Goal: Task Accomplishment & Management: Use online tool/utility

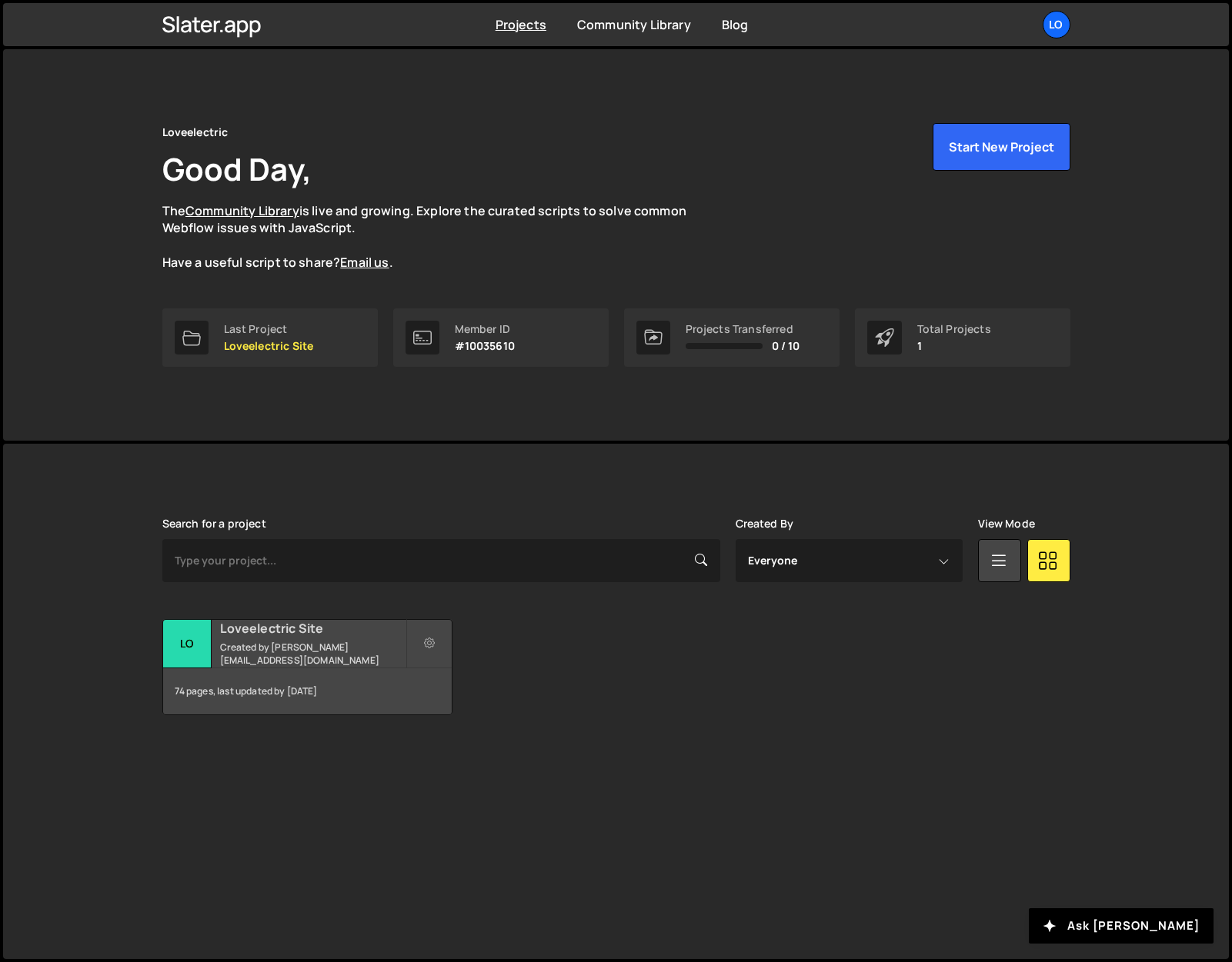
click at [289, 646] on div "Loveelectric Site Created by [PERSON_NAME][EMAIL_ADDRESS][DOMAIN_NAME]" at bounding box center [307, 644] width 289 height 47
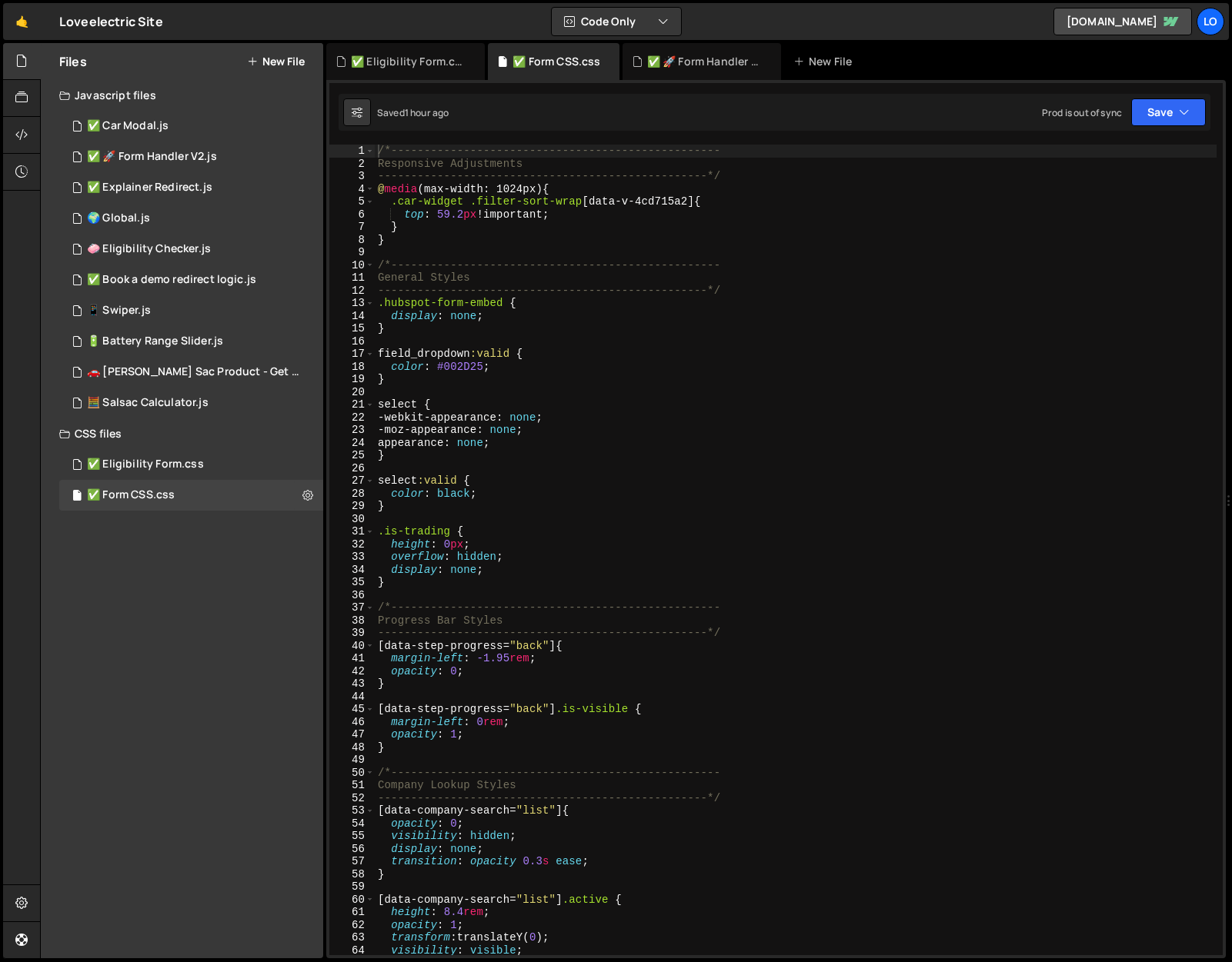
click at [90, 643] on div "Files New File Javascript files 2 ✅ Car Modal.js 0 48 ✅ 🚀 Form Handler V2.js 0 …" at bounding box center [181, 501] width 282 height 916
click at [160, 160] on div "✅ 🚀 Form Handler V2.js" at bounding box center [152, 157] width 130 height 14
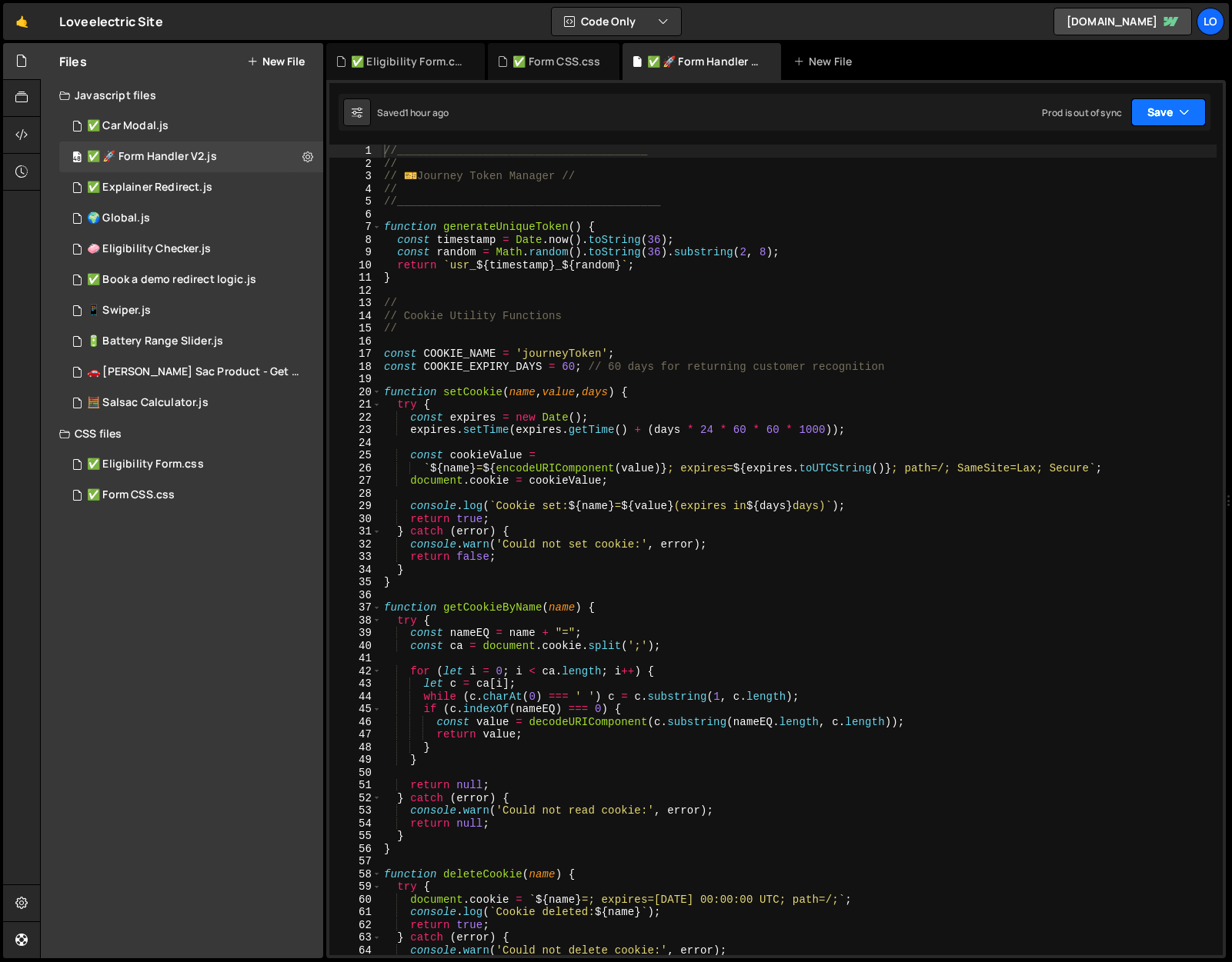
click at [1176, 103] on button "Save" at bounding box center [1168, 112] width 75 height 28
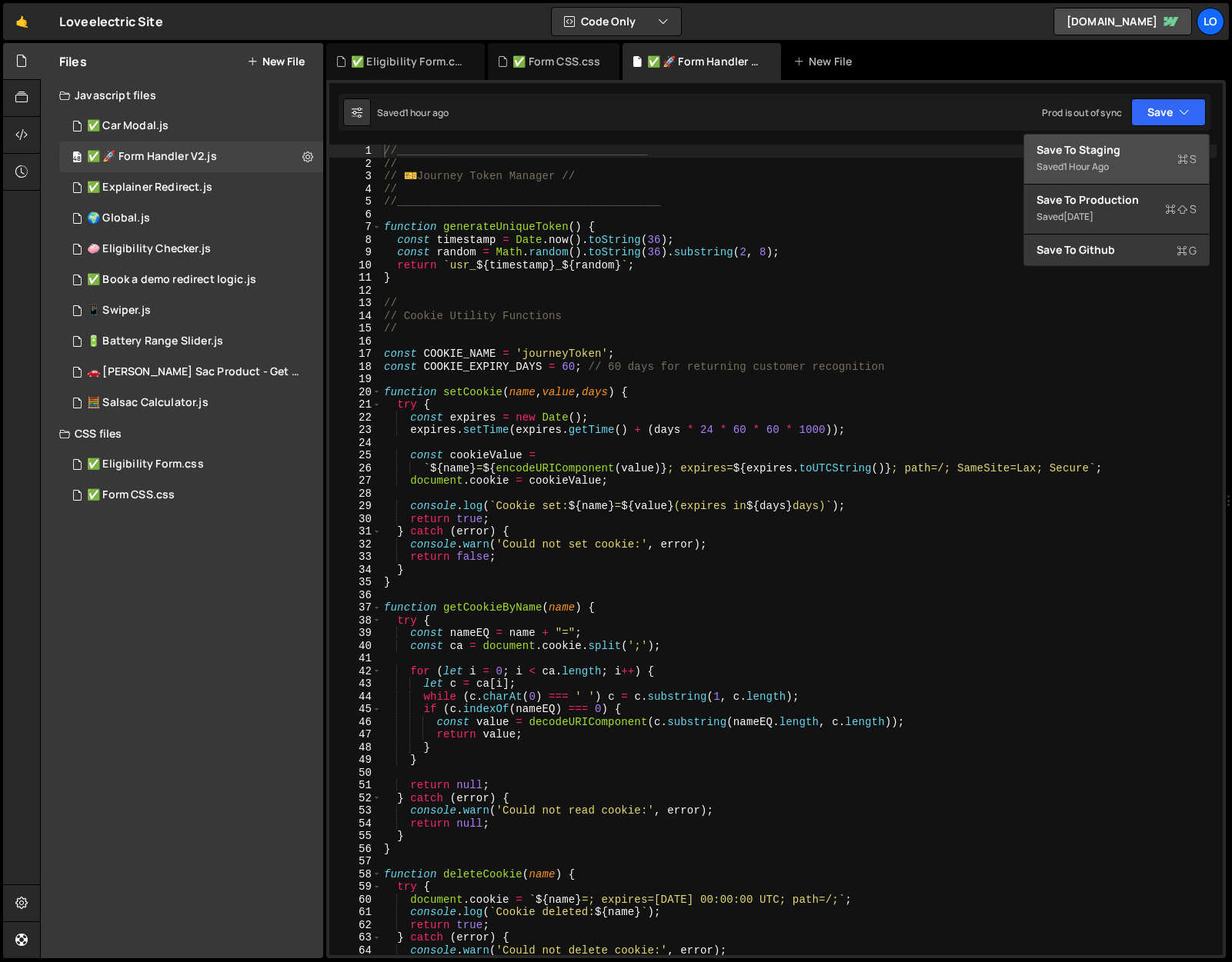
click at [1138, 142] on div "Save to Staging S" at bounding box center [1116, 150] width 160 height 16
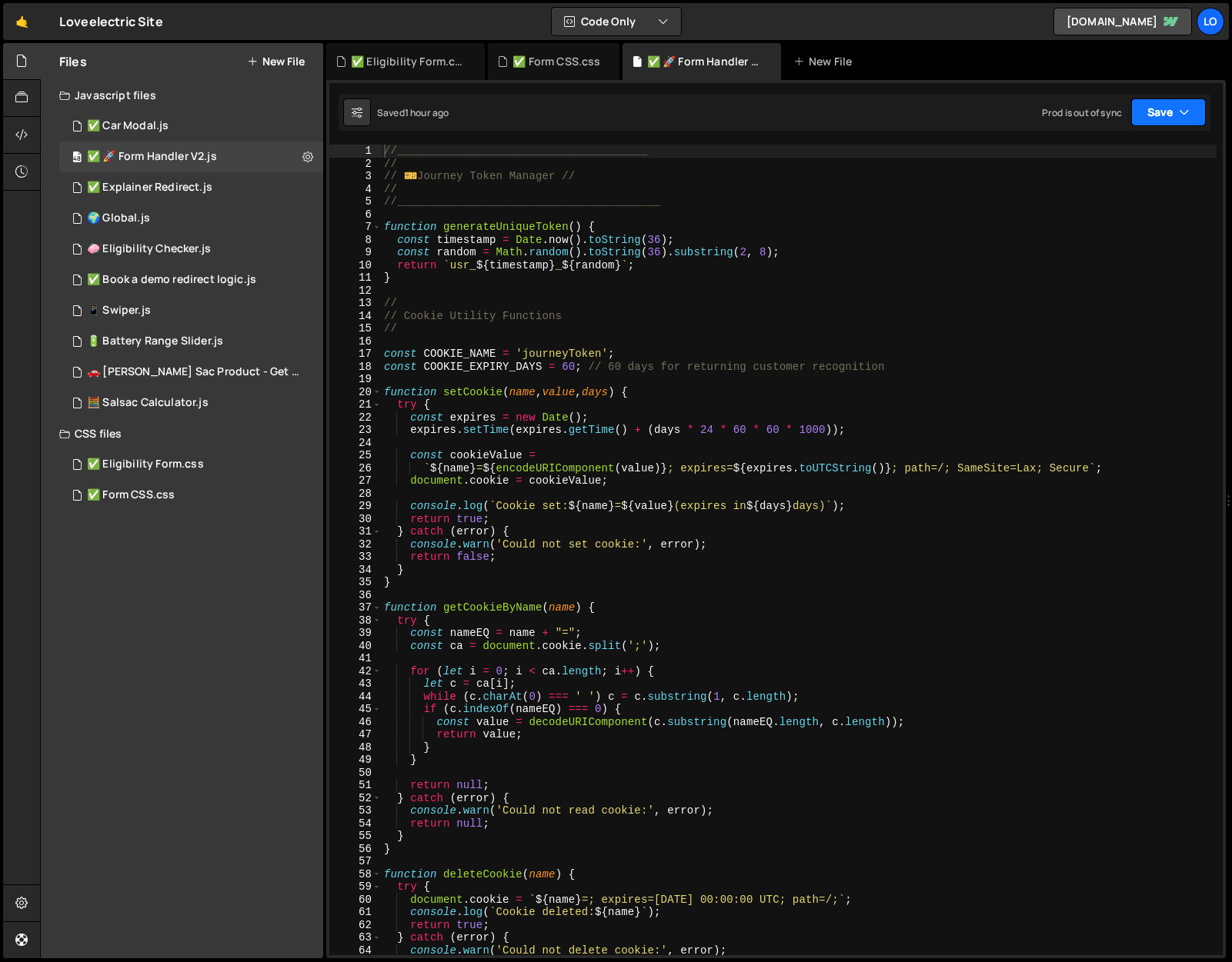
click at [1169, 121] on button "Save" at bounding box center [1168, 112] width 75 height 28
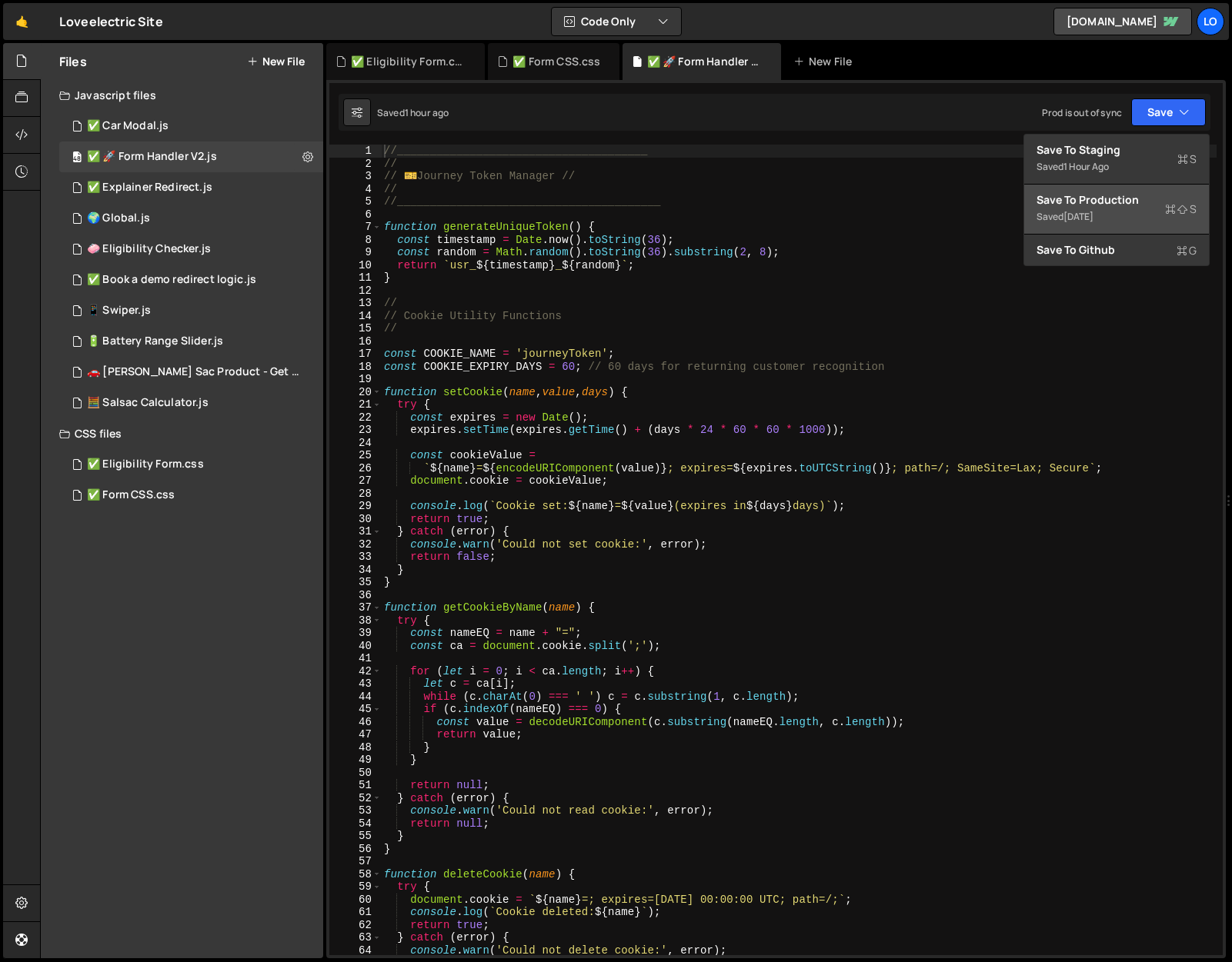
click at [1140, 208] on div "Saved 4 days ago" at bounding box center [1116, 217] width 160 height 19
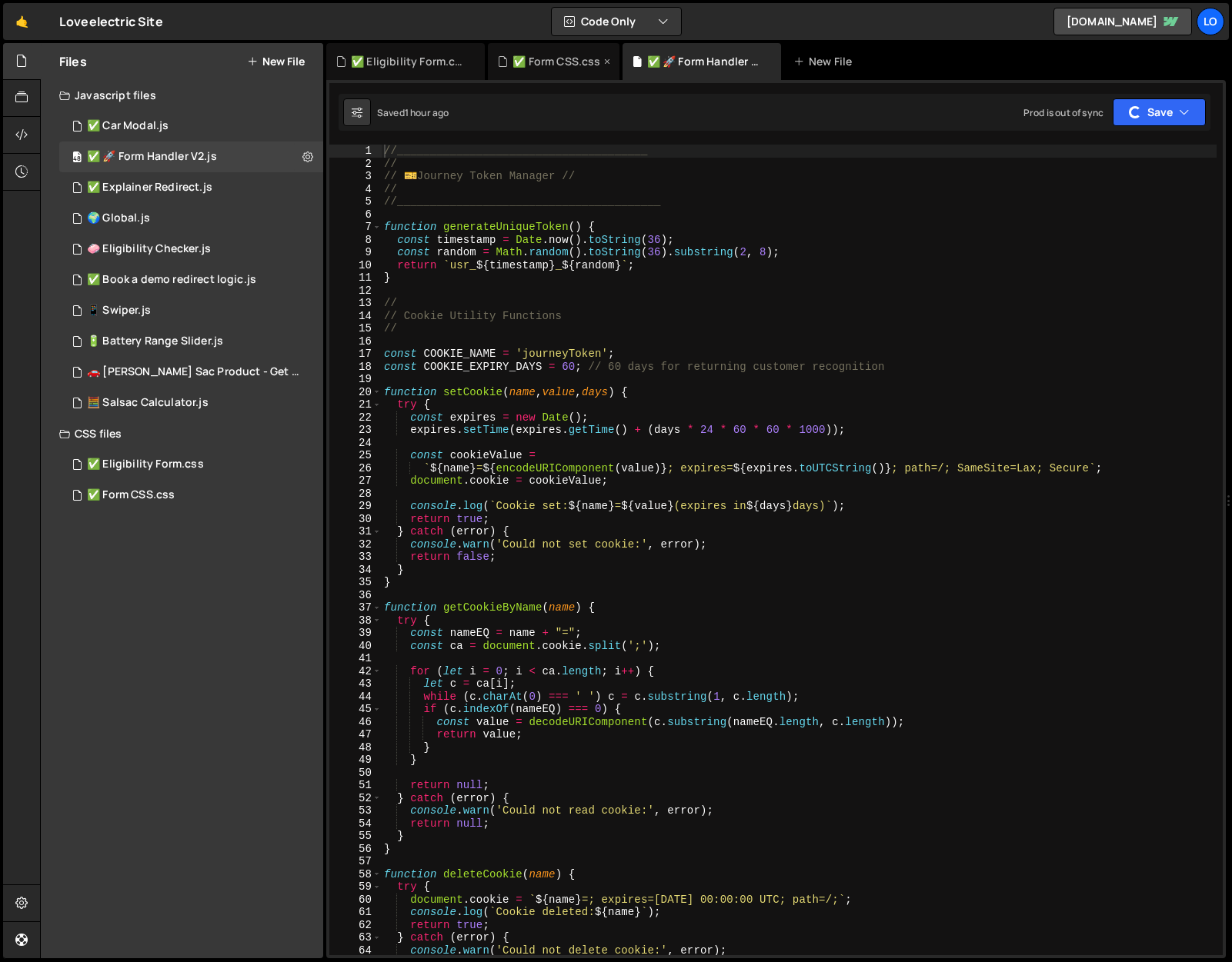
click at [601, 61] on icon at bounding box center [606, 62] width 11 height 16
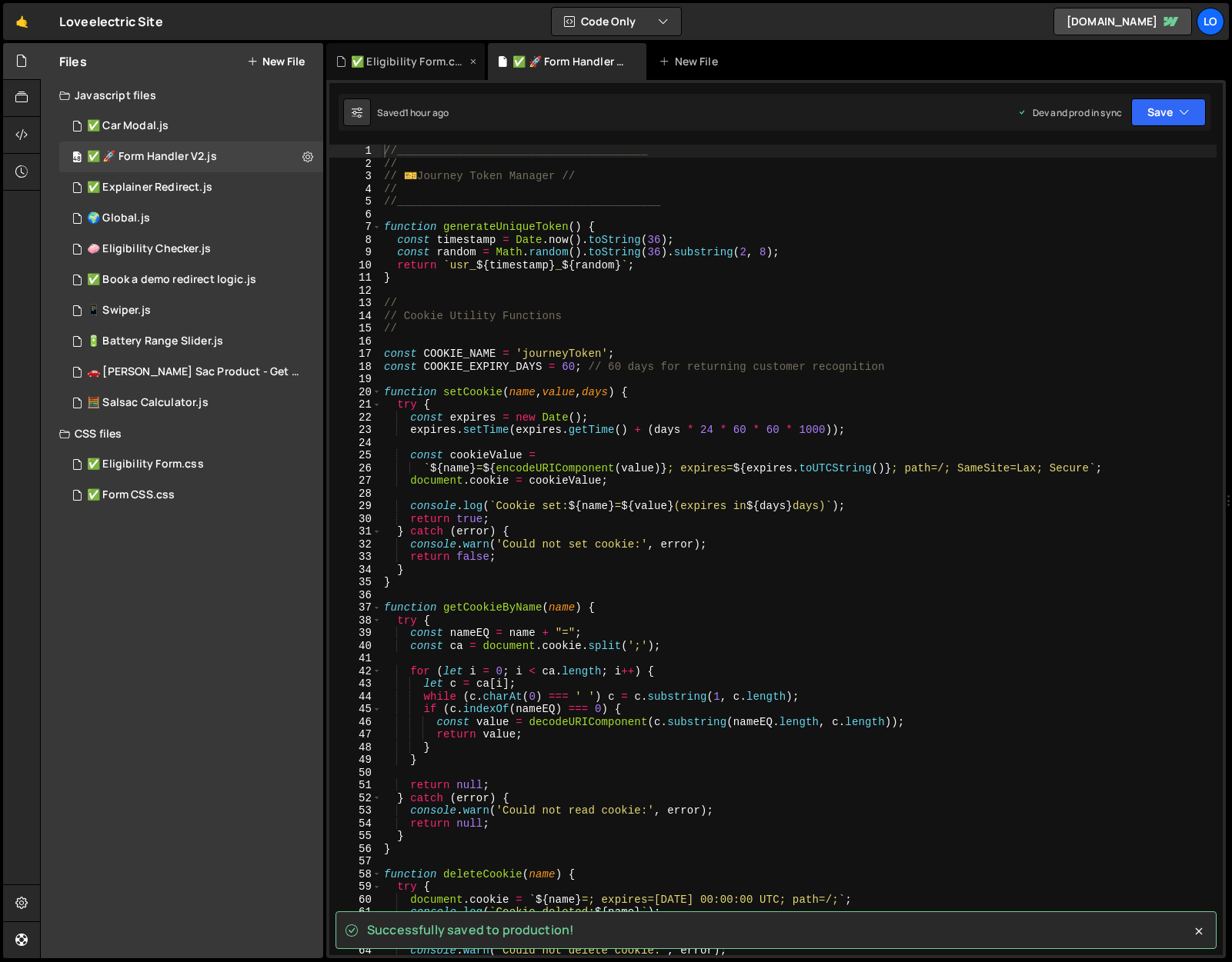
click at [468, 58] on icon at bounding box center [473, 62] width 11 height 16
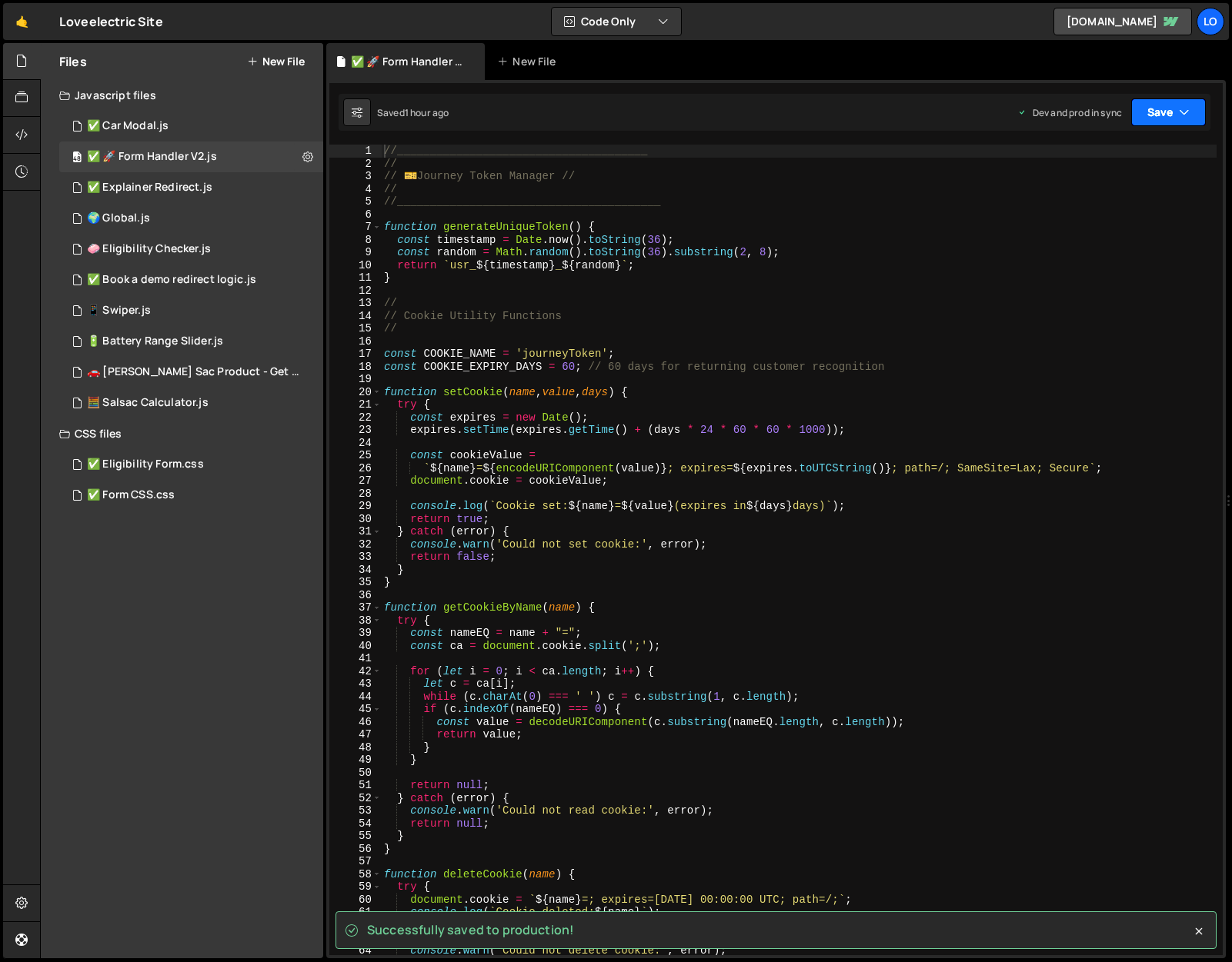
click at [1165, 111] on button "Save" at bounding box center [1168, 112] width 75 height 28
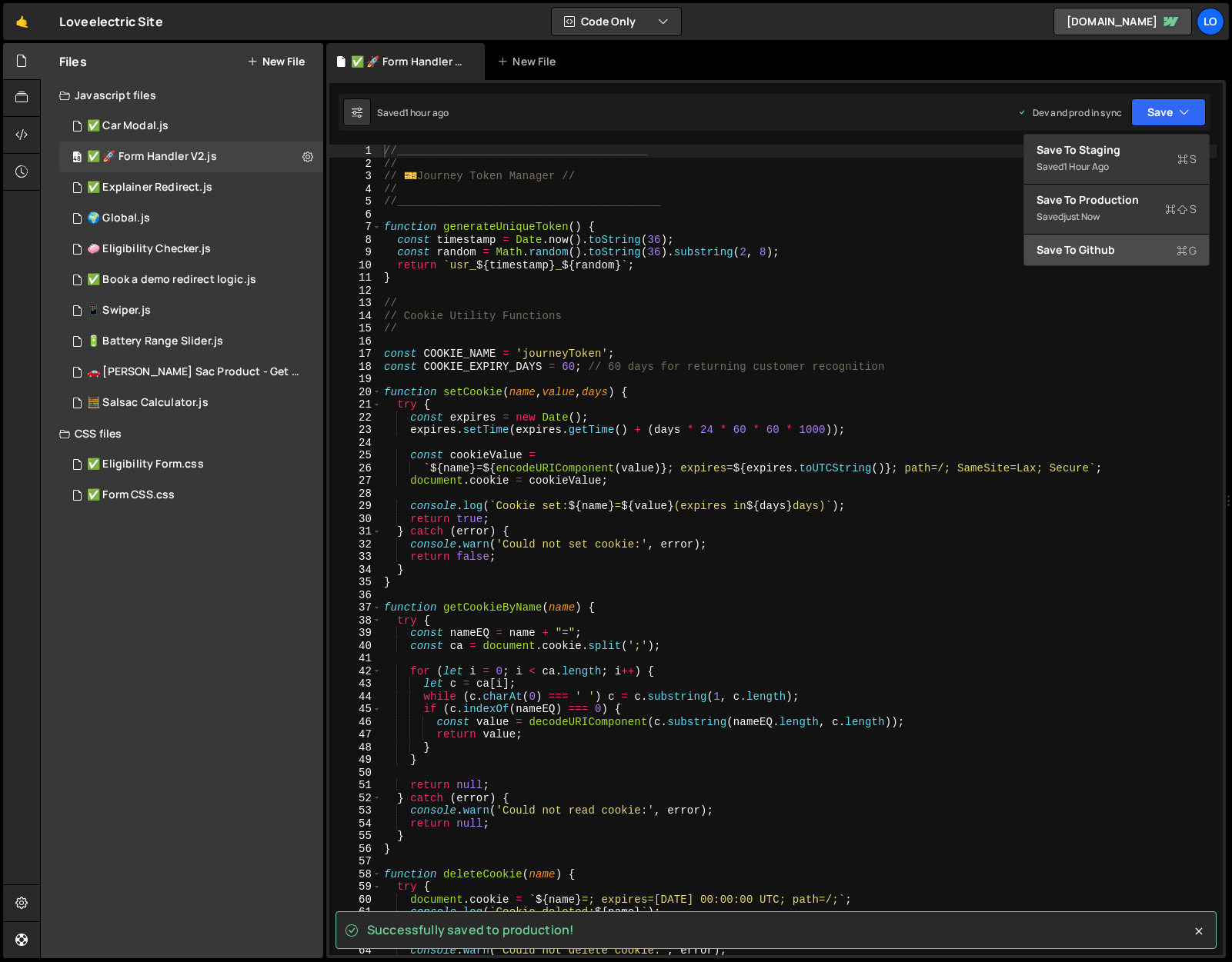
click at [1133, 244] on div "Save to Github G" at bounding box center [1116, 250] width 160 height 16
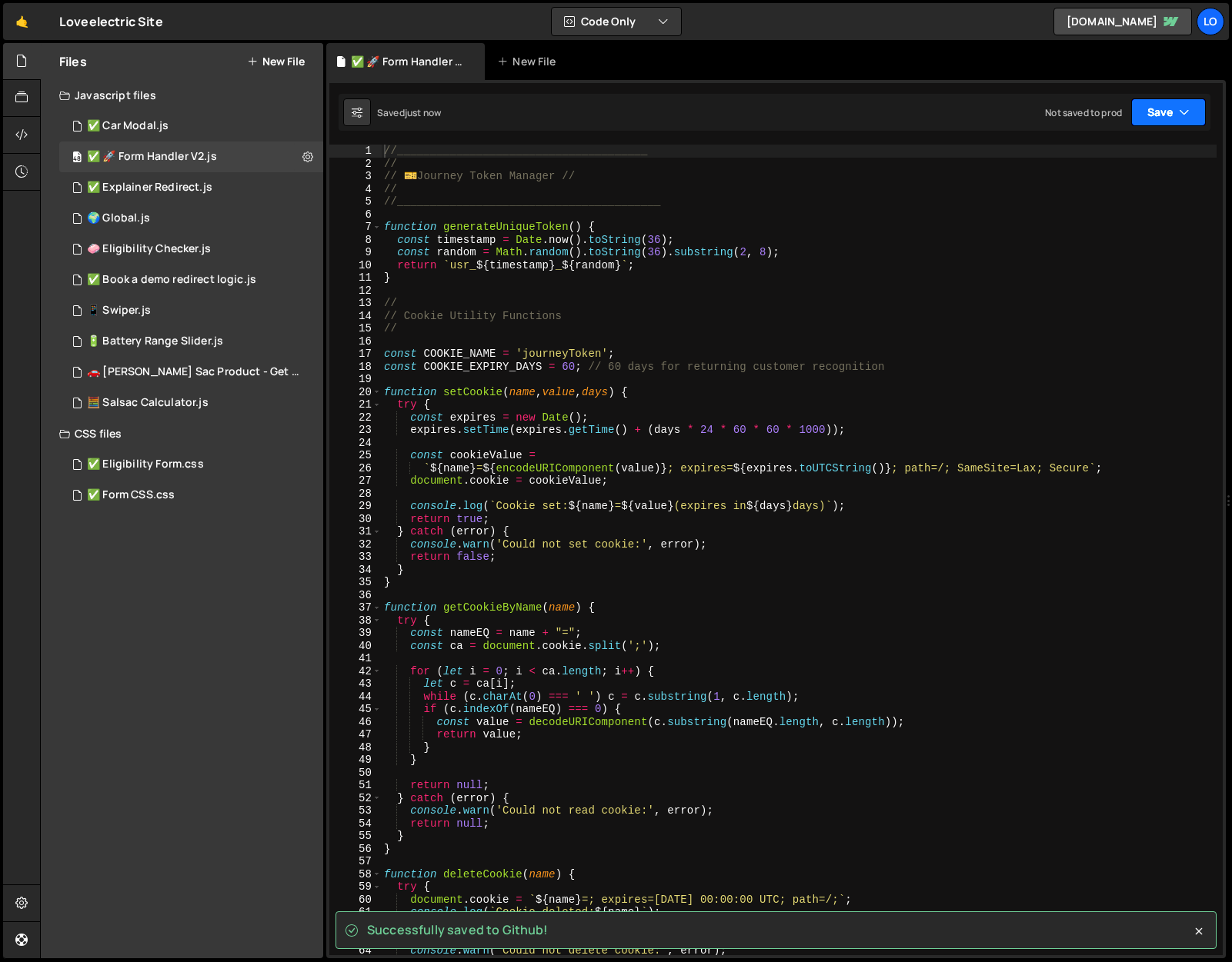
click at [1151, 121] on button "Save" at bounding box center [1168, 112] width 75 height 28
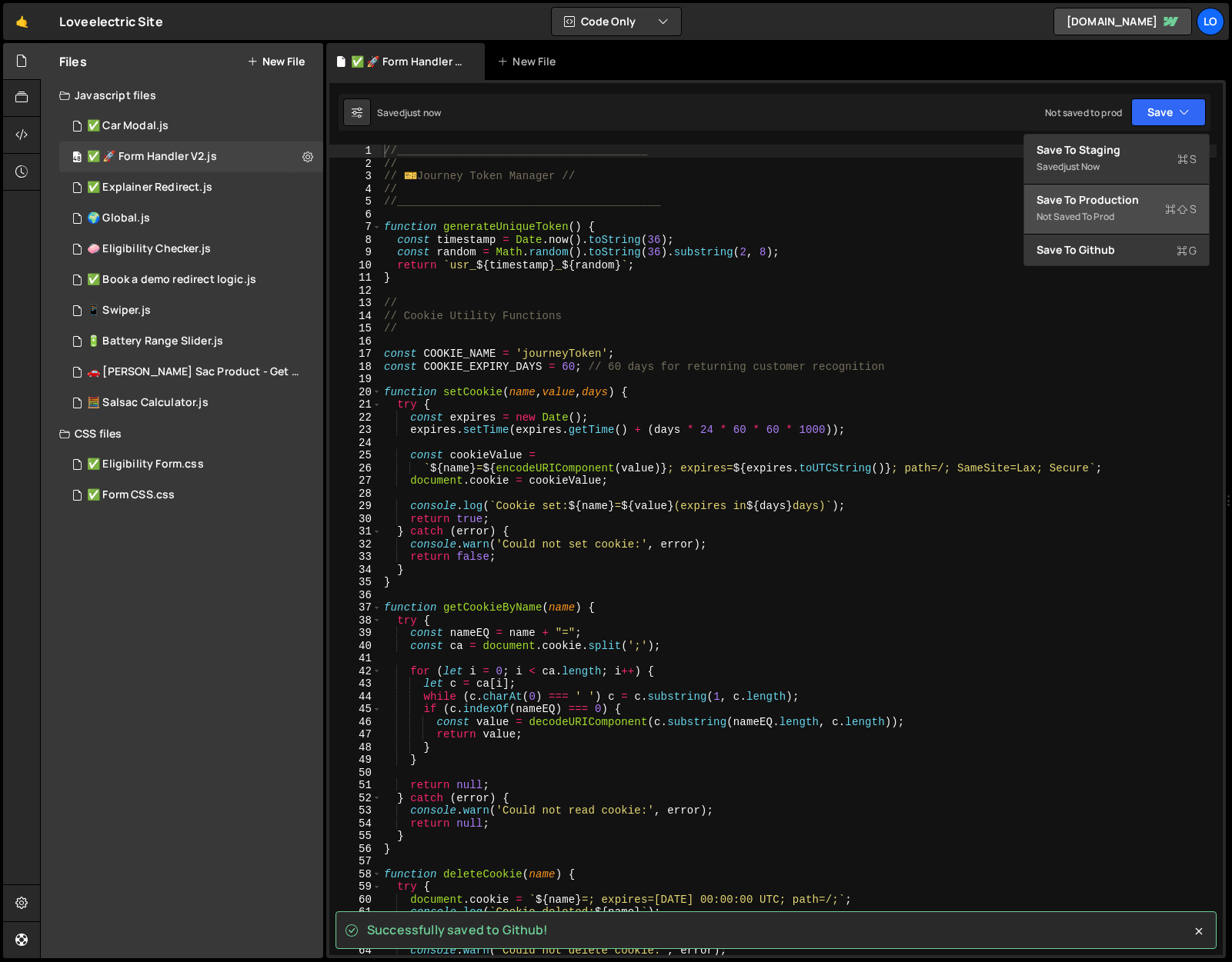
click at [1134, 194] on div "Save to Production S" at bounding box center [1116, 200] width 160 height 16
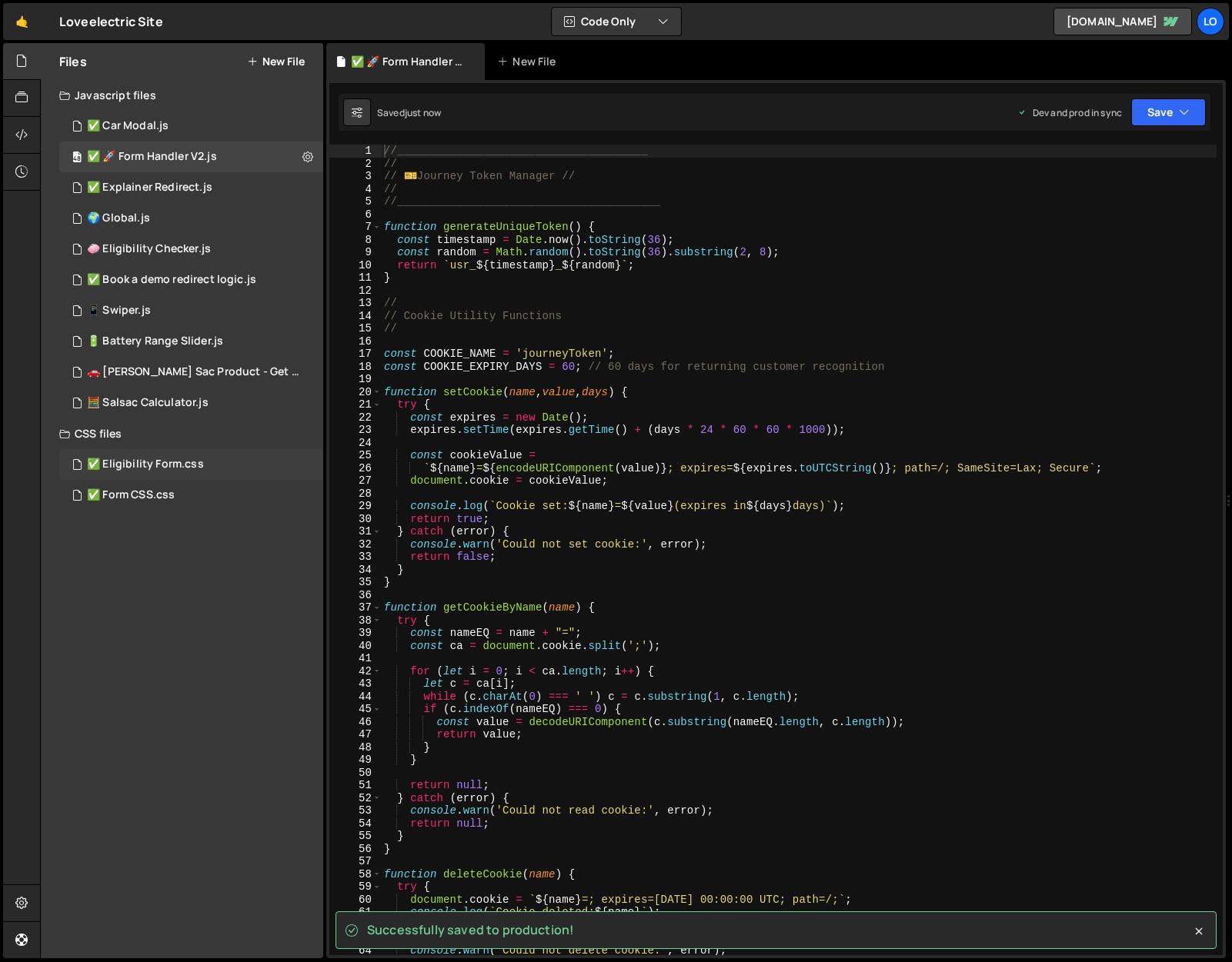
click at [141, 474] on div "✅ Eligibility Form.css 0" at bounding box center [191, 464] width 264 height 31
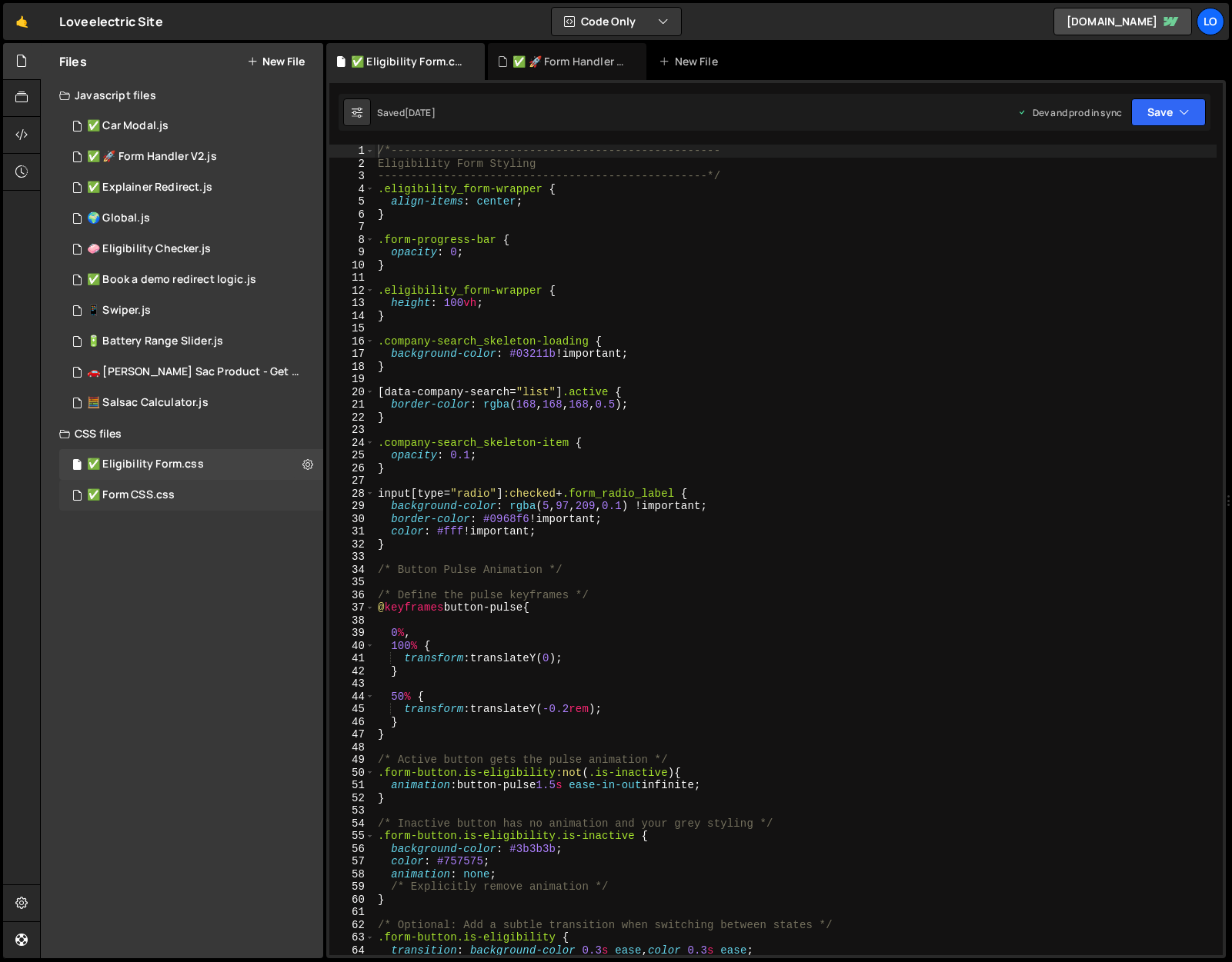
click at [149, 487] on div "✅ Form CSS.css 0" at bounding box center [191, 495] width 264 height 31
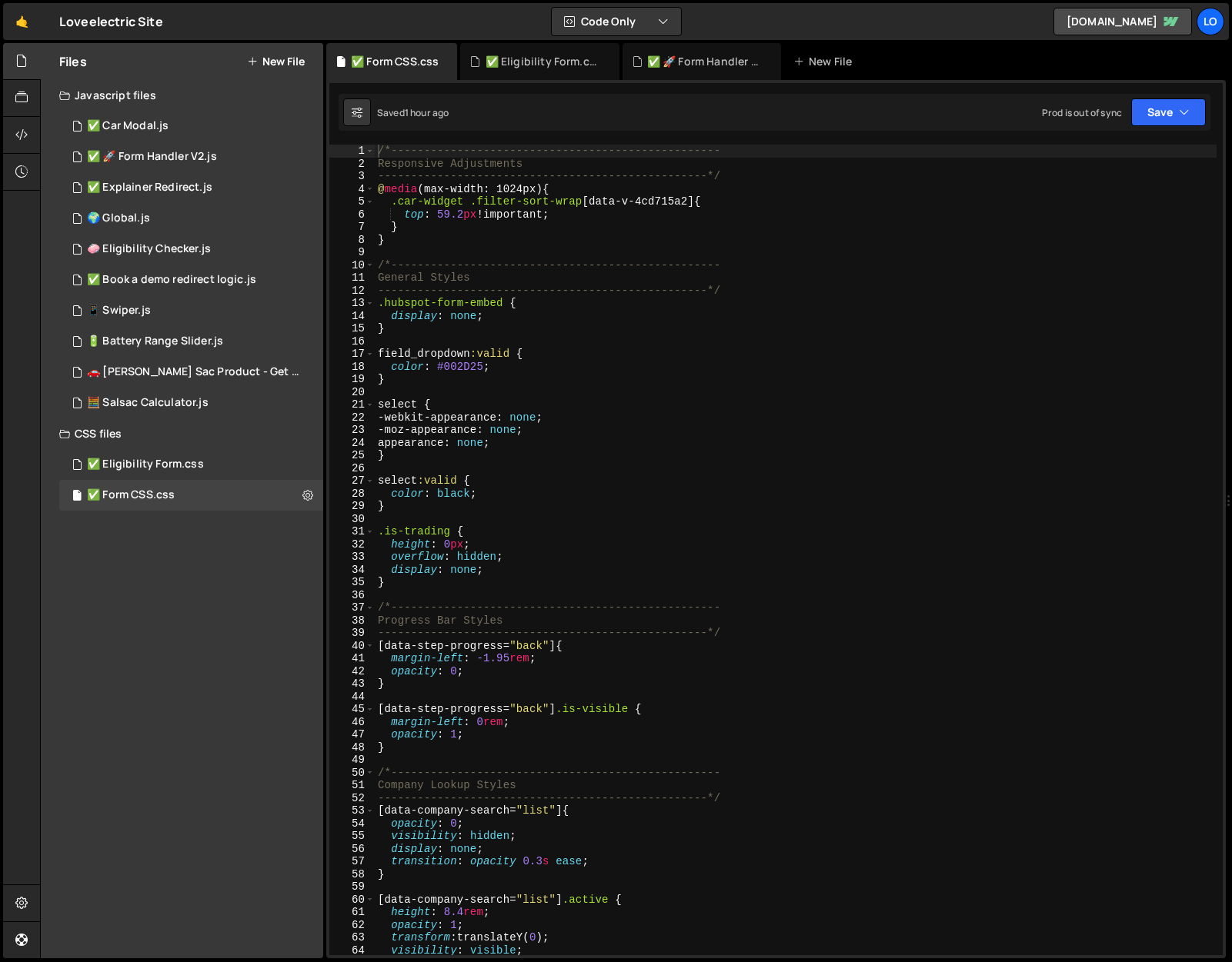
click at [1197, 94] on div "Saved 1 hour ago Prod is out of sync Upgrade to Edit Save Save to Staging S Sav…" at bounding box center [774, 111] width 871 height 36
click at [1172, 114] on button "Save" at bounding box center [1168, 112] width 75 height 28
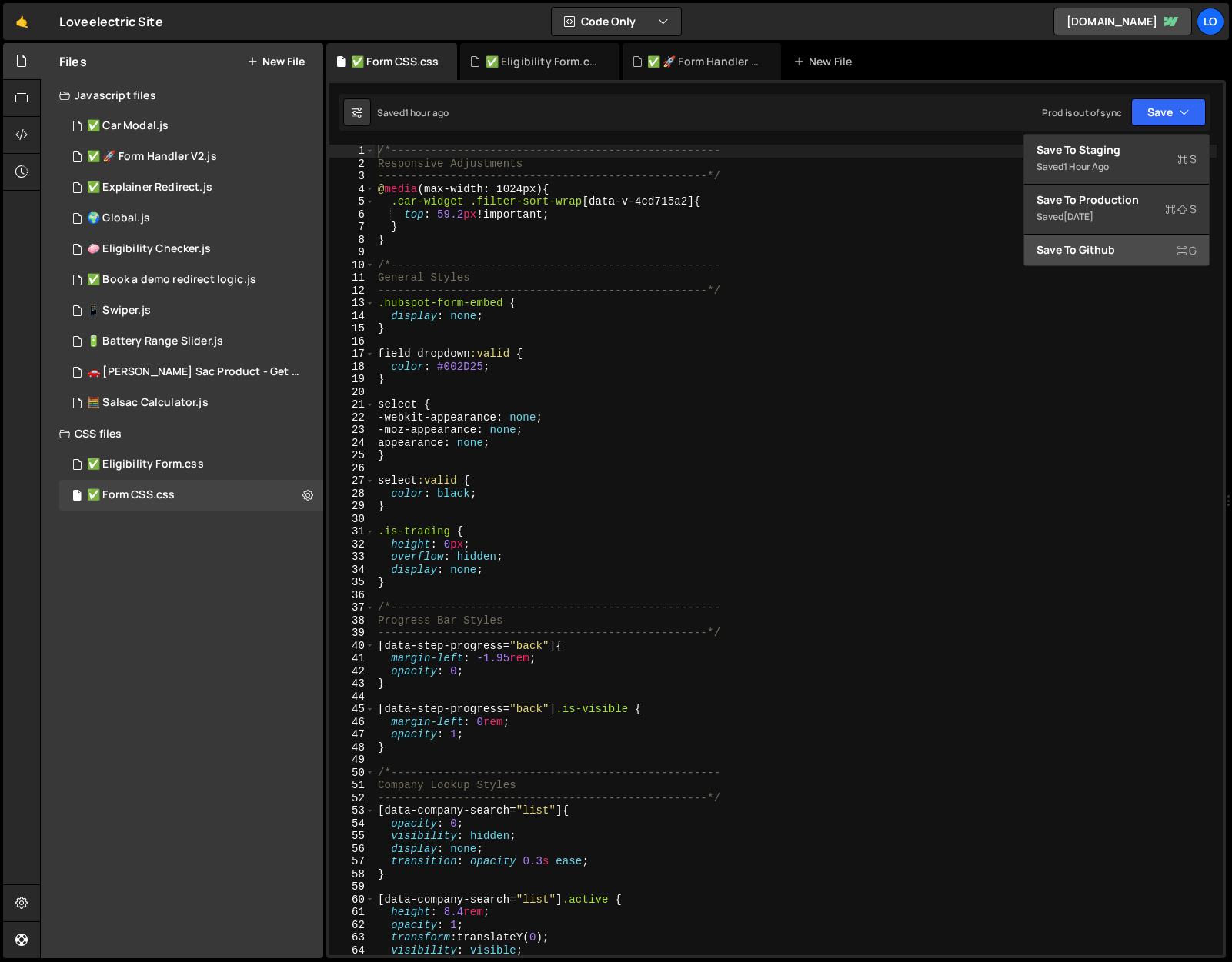
click at [1106, 254] on div "Save to Github G" at bounding box center [1116, 250] width 160 height 16
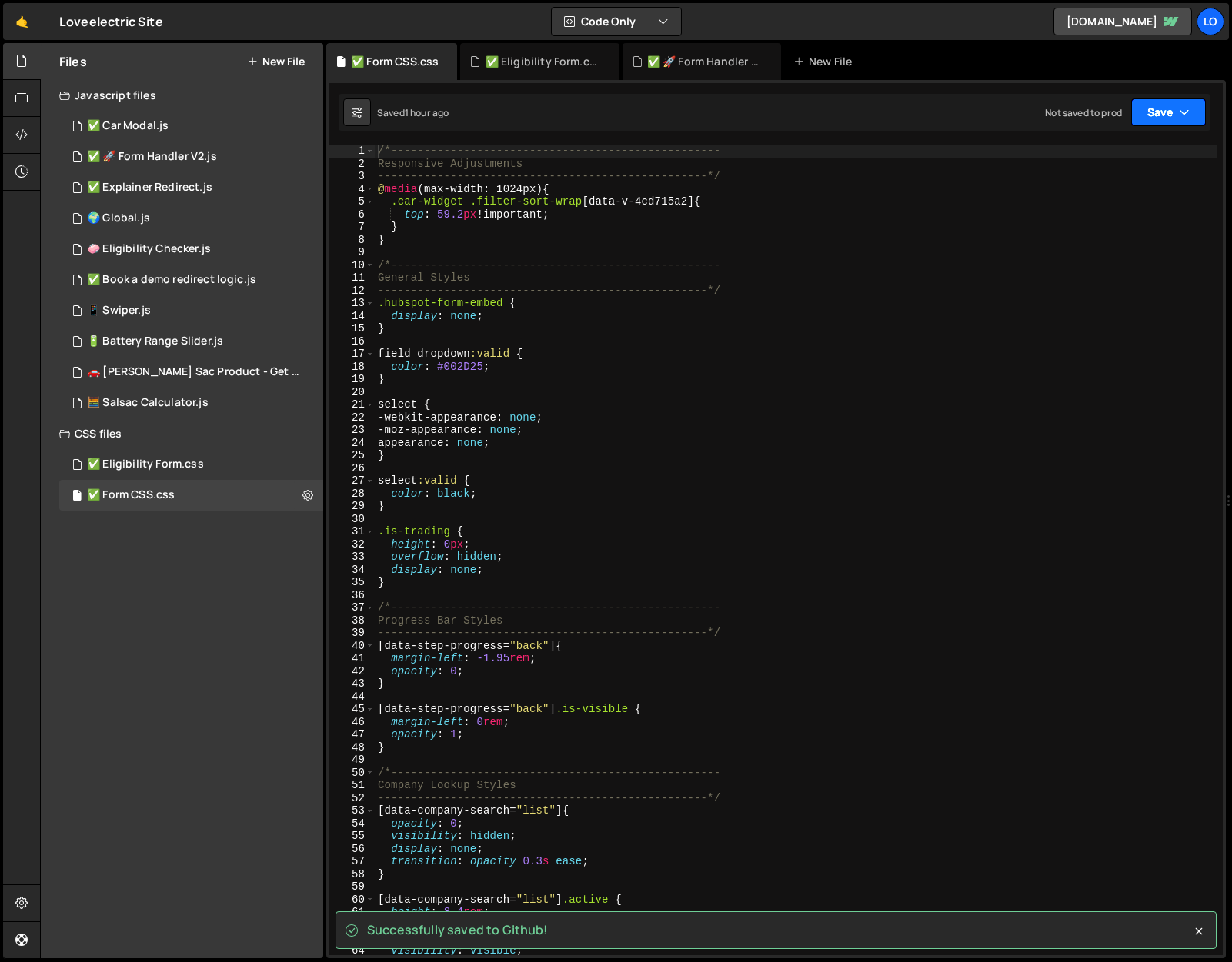
click at [1169, 117] on button "Save" at bounding box center [1168, 112] width 75 height 28
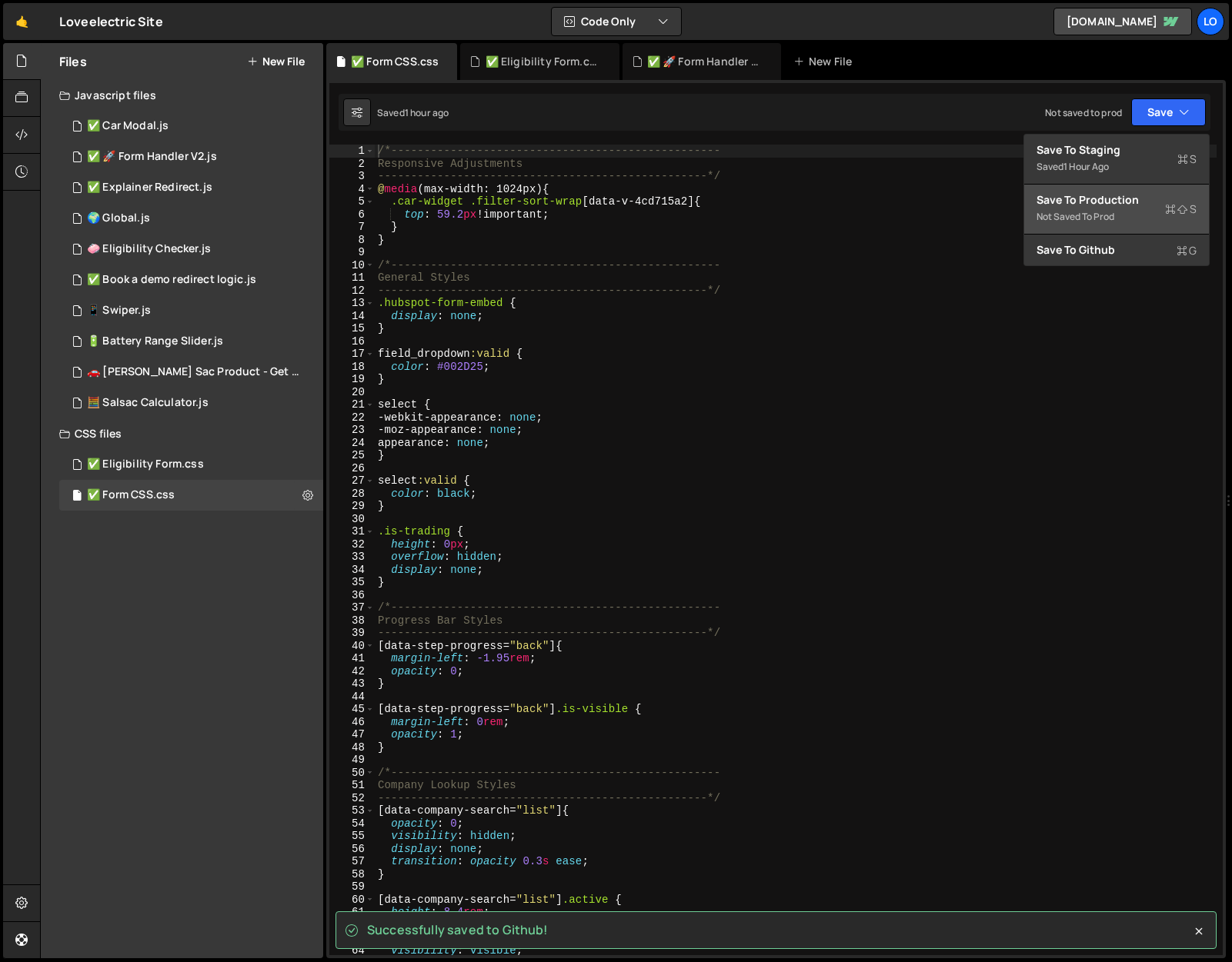
click at [1126, 200] on div "Save to Production S" at bounding box center [1116, 200] width 160 height 16
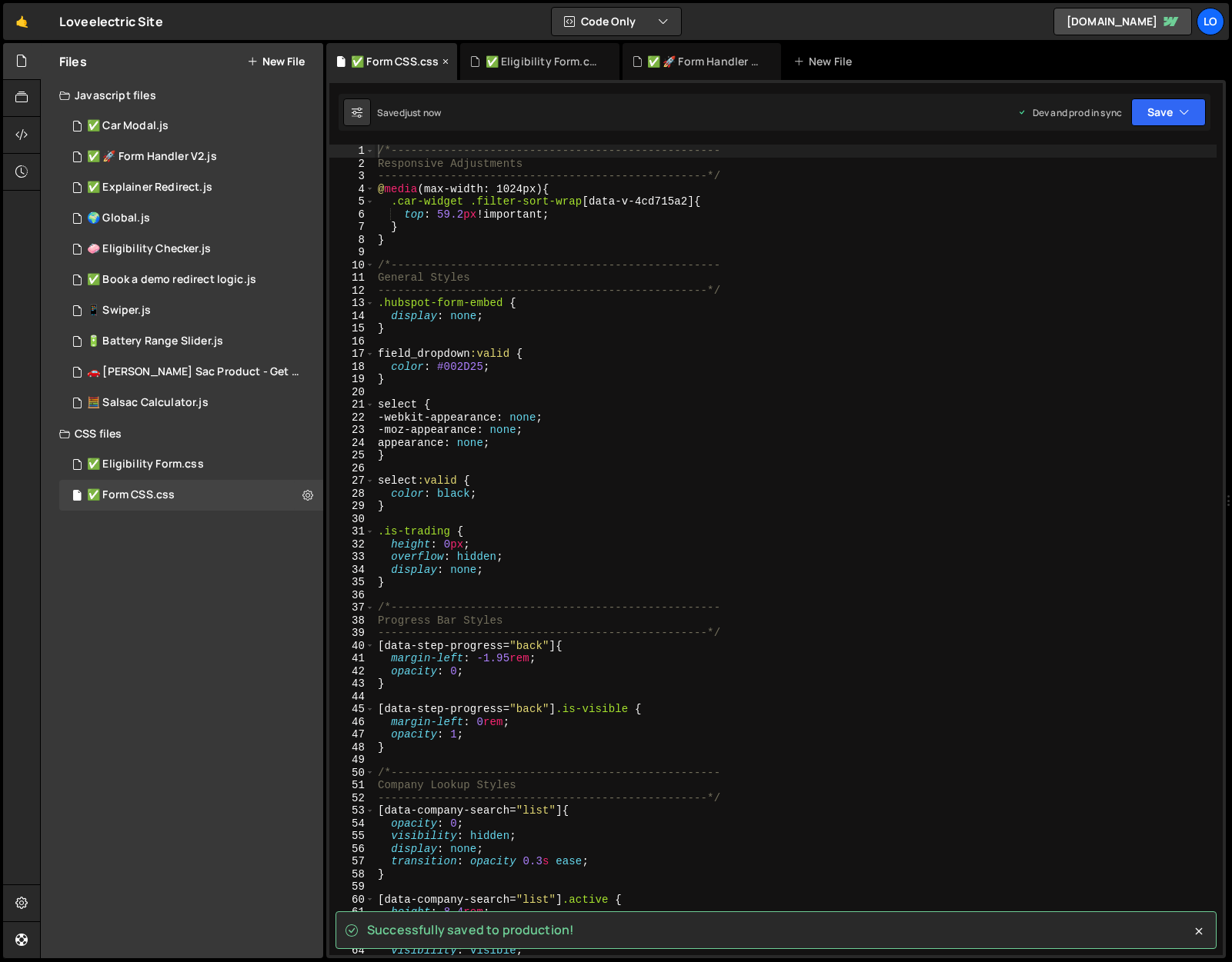
click at [440, 62] on icon at bounding box center [445, 62] width 11 height 16
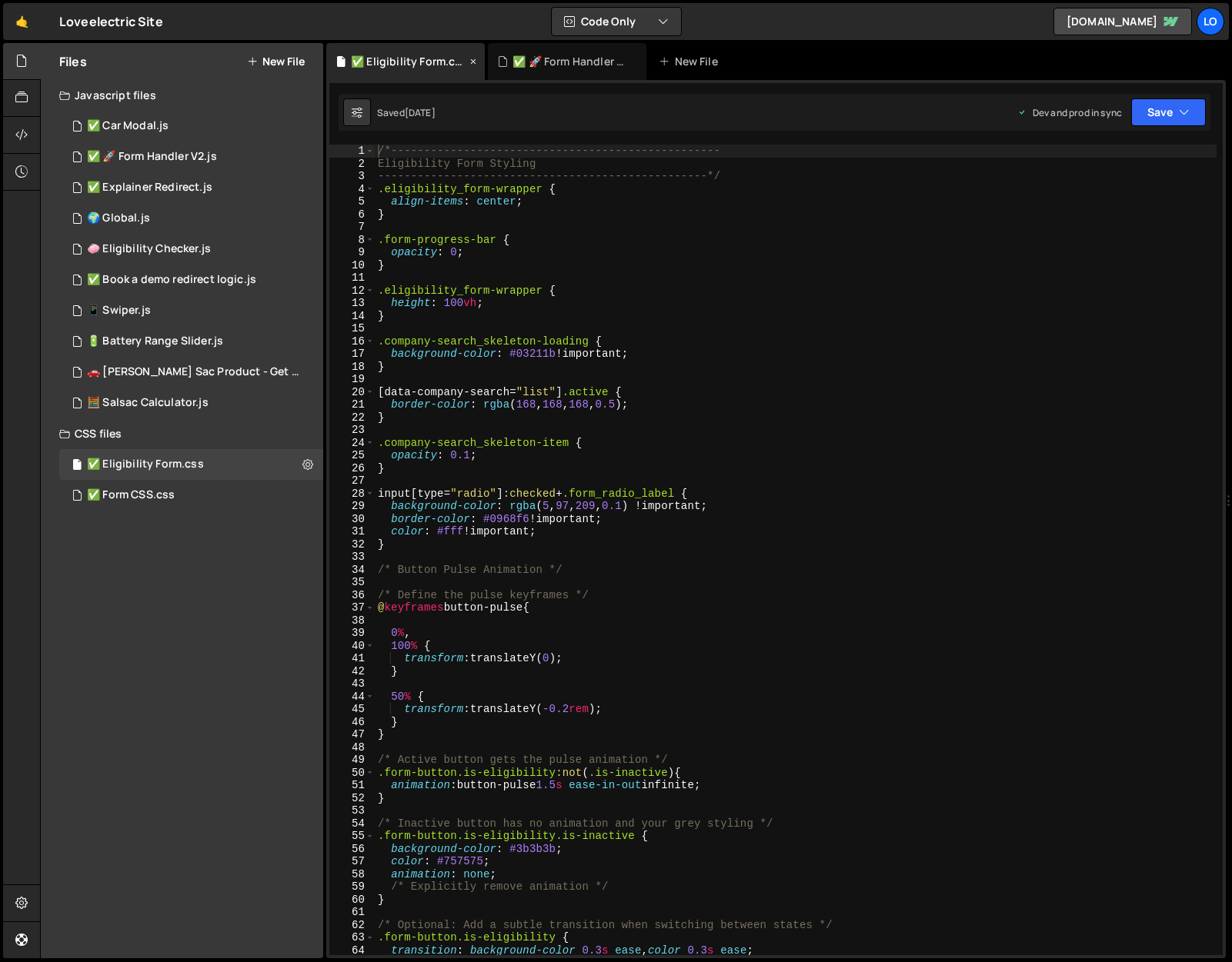
click at [471, 60] on icon at bounding box center [473, 62] width 11 height 16
